Goal: Transaction & Acquisition: Purchase product/service

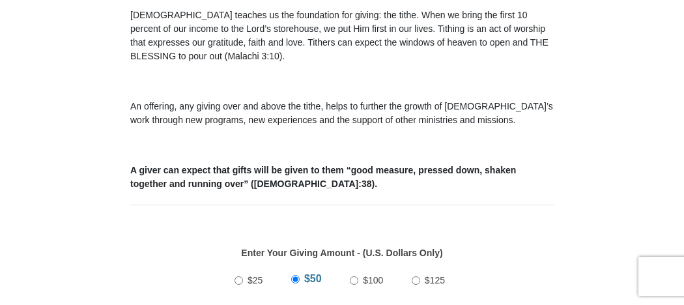
scroll to position [471, 0]
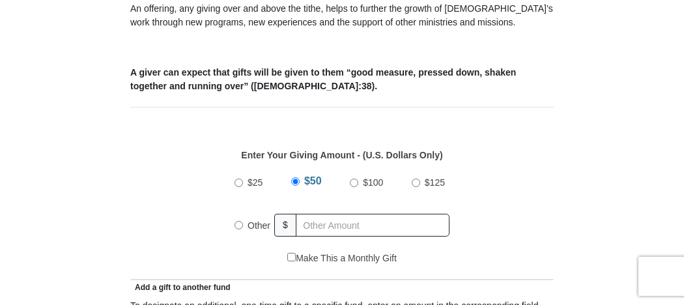
click at [355, 181] on input "$100" at bounding box center [354, 183] width 8 height 8
radio input "true"
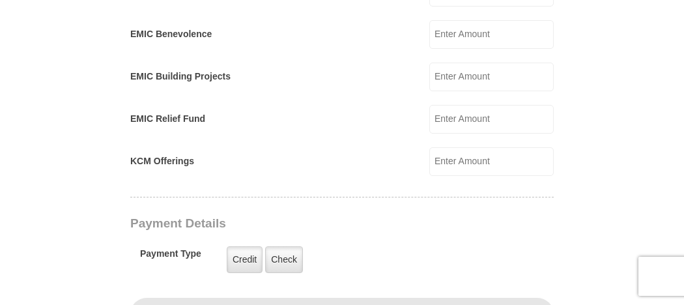
scroll to position [869, 0]
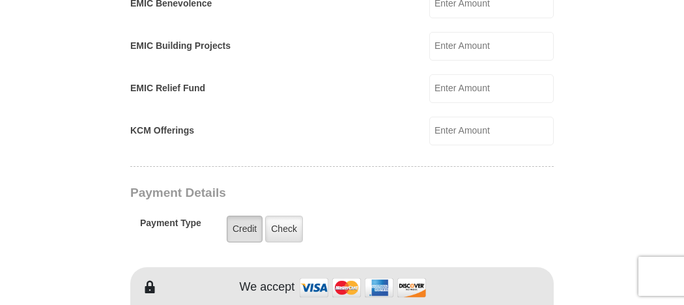
click at [253, 228] on label "Credit" at bounding box center [245, 229] width 36 height 27
click at [0, 0] on input "Credit" at bounding box center [0, 0] width 0 height 0
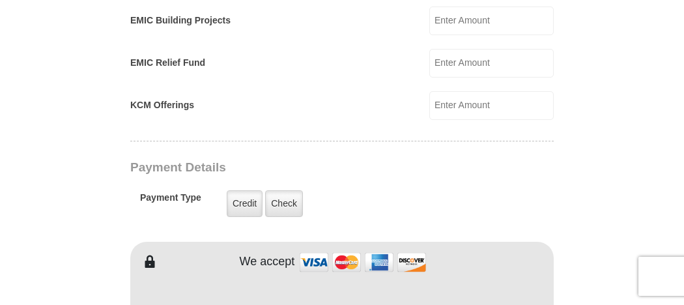
scroll to position [941, 0]
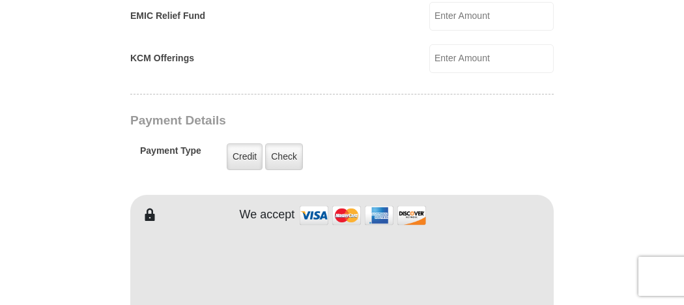
drag, startPoint x: 327, startPoint y: 223, endPoint x: 448, endPoint y: 207, distance: 122.3
click at [448, 207] on div "We accept" at bounding box center [396, 215] width 318 height 28
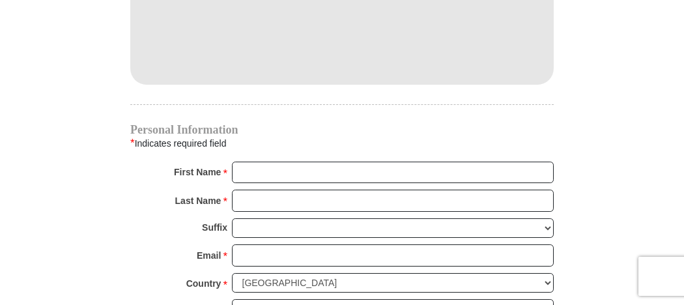
scroll to position [1195, 0]
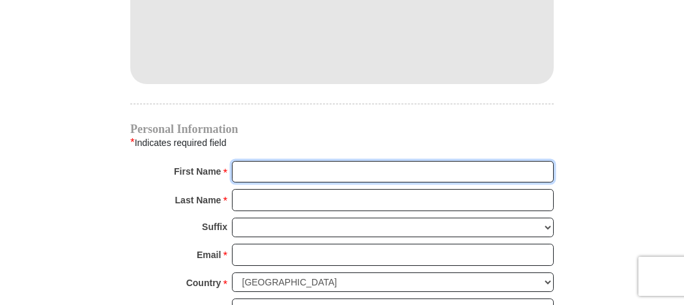
click at [256, 169] on input "First Name *" at bounding box center [393, 172] width 322 height 22
type input "[PERSON_NAME]"
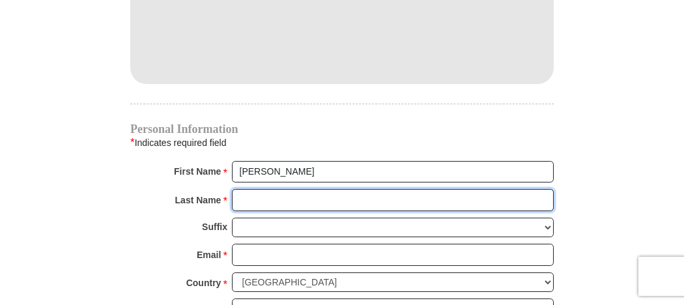
type input "Shepherd"
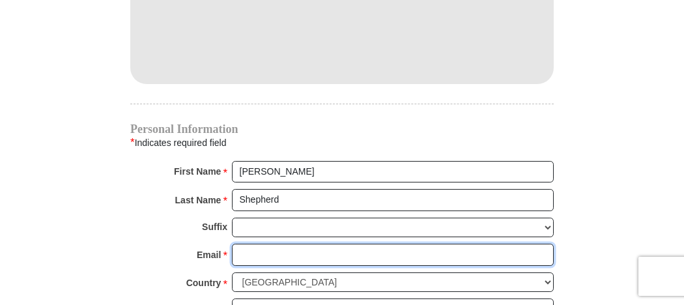
type input "[EMAIL_ADDRESS][DOMAIN_NAME]"
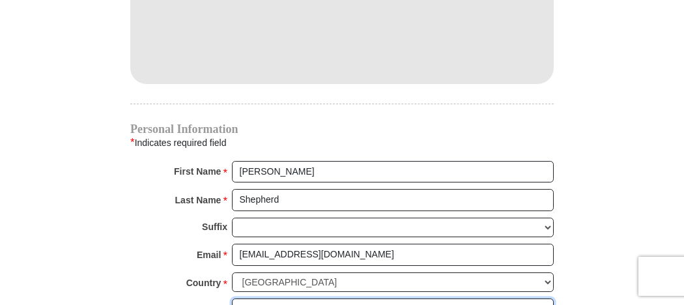
type input "[STREET_ADDRESS]"
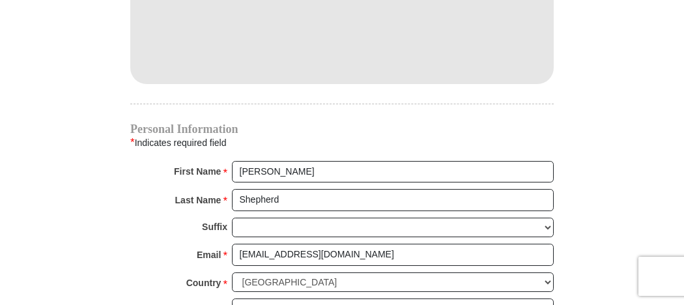
type input "[US_STATE][GEOGRAPHIC_DATA]"
select select "KS"
type input "66109"
type input "9133341384"
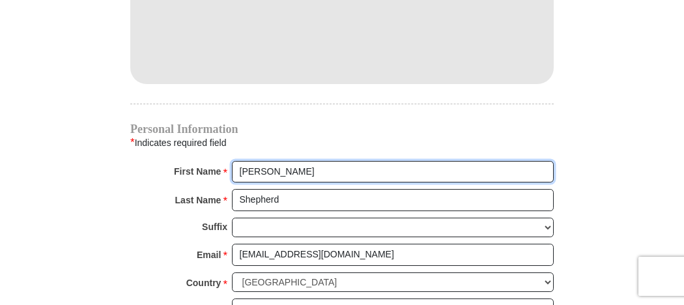
radio input "true"
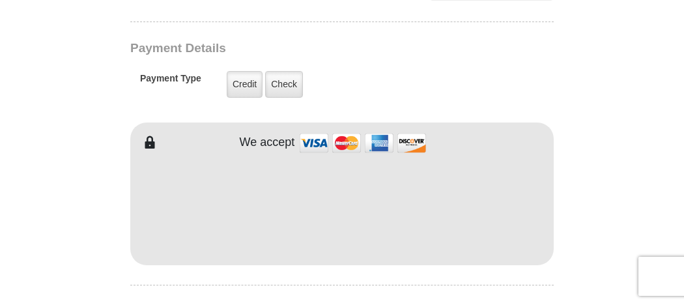
scroll to position [978, 0]
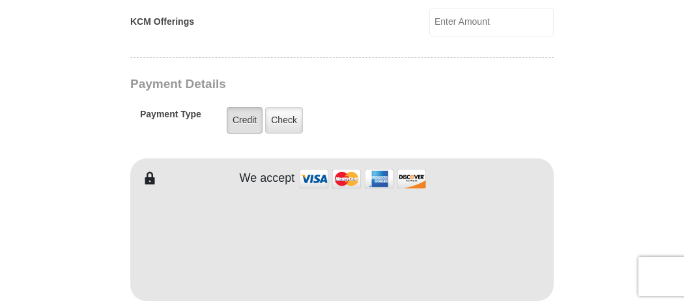
click at [243, 115] on label "Credit" at bounding box center [245, 120] width 36 height 27
click at [0, 0] on input "Credit" at bounding box center [0, 0] width 0 height 0
click at [244, 115] on label "Credit" at bounding box center [245, 120] width 36 height 27
click at [0, 0] on input "Credit" at bounding box center [0, 0] width 0 height 0
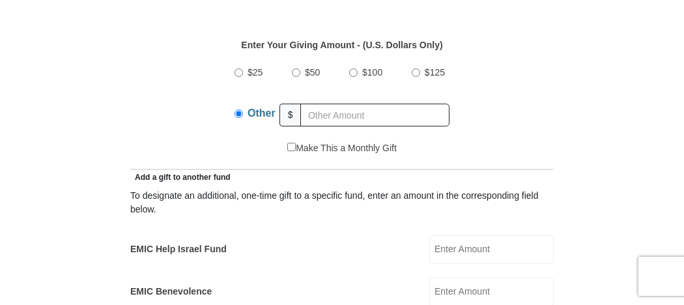
scroll to position [579, 0]
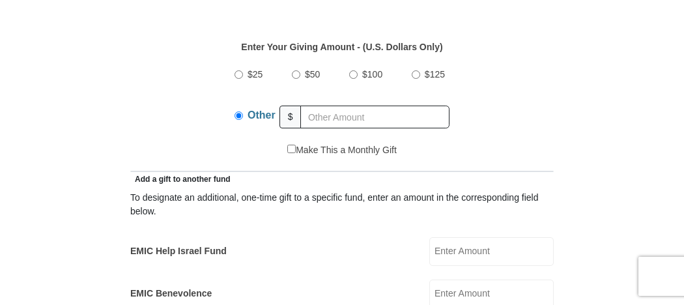
click at [349, 72] on div "$25 $50 $100 $125" at bounding box center [342, 75] width 215 height 33
click at [354, 74] on input "$100" at bounding box center [353, 74] width 8 height 8
radio input "true"
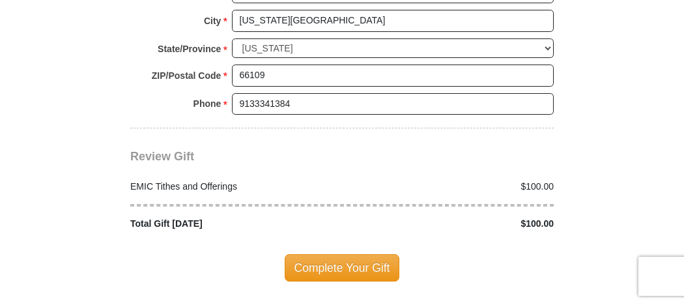
scroll to position [1557, 0]
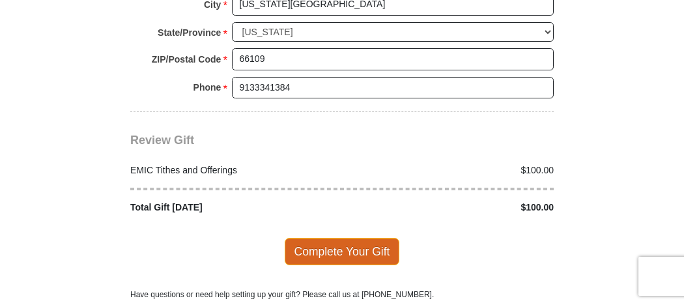
click at [333, 239] on span "Complete Your Gift" at bounding box center [342, 251] width 115 height 27
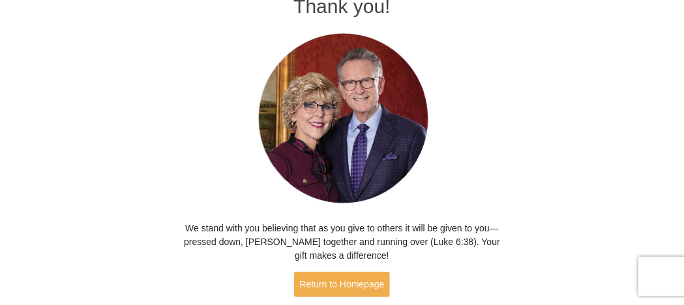
scroll to position [140, 0]
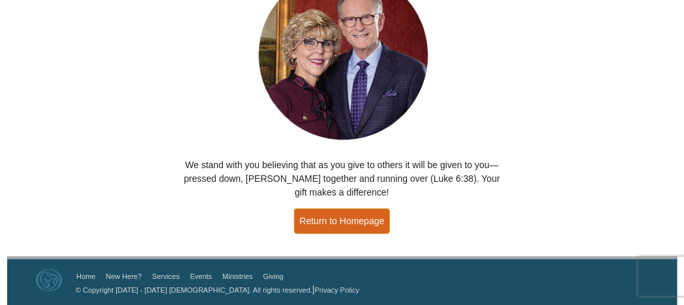
click at [372, 218] on link "Return to Homepage" at bounding box center [342, 221] width 96 height 25
